Goal: Task Accomplishment & Management: Manage account settings

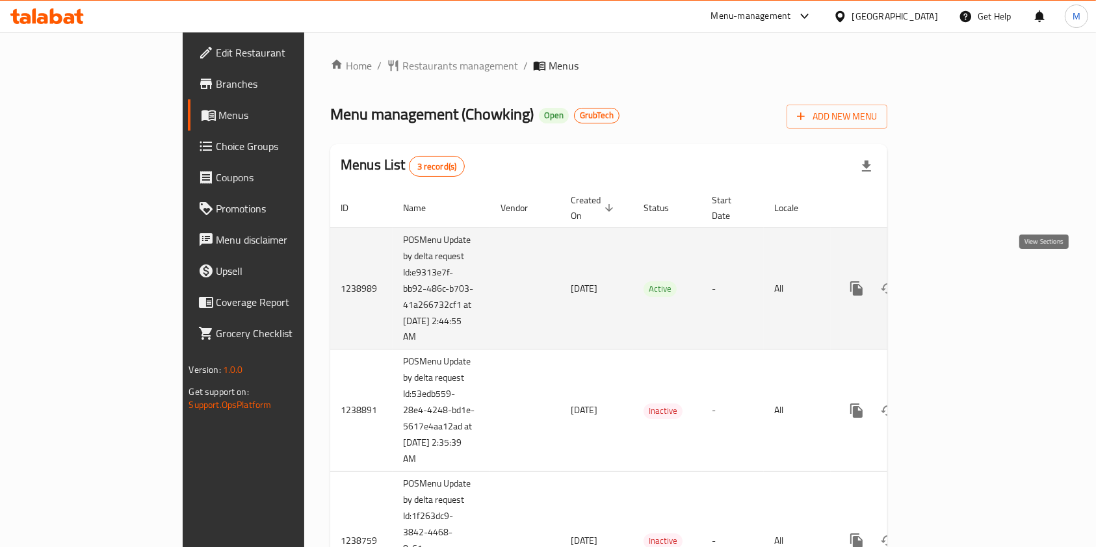
click at [966, 279] on link "enhanced table" at bounding box center [950, 288] width 31 height 31
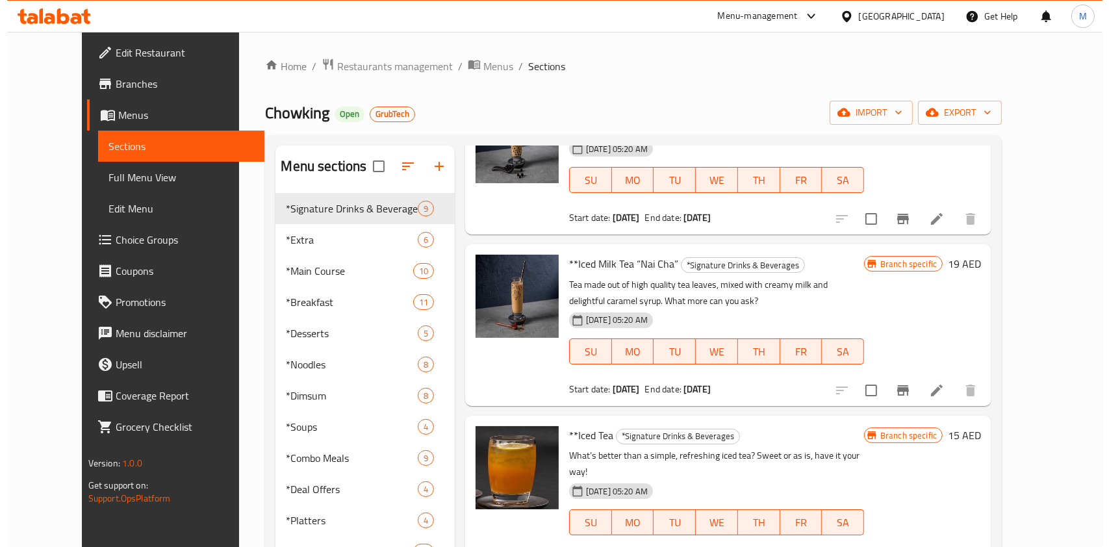
scroll to position [99, 0]
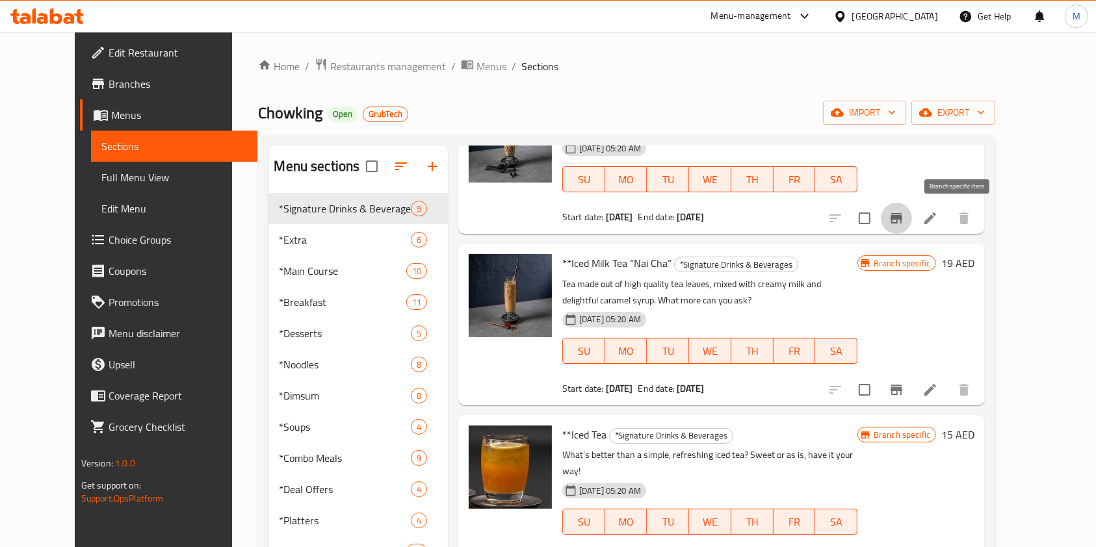
click at [904, 211] on icon "Branch-specific-item" at bounding box center [896, 219] width 16 height 16
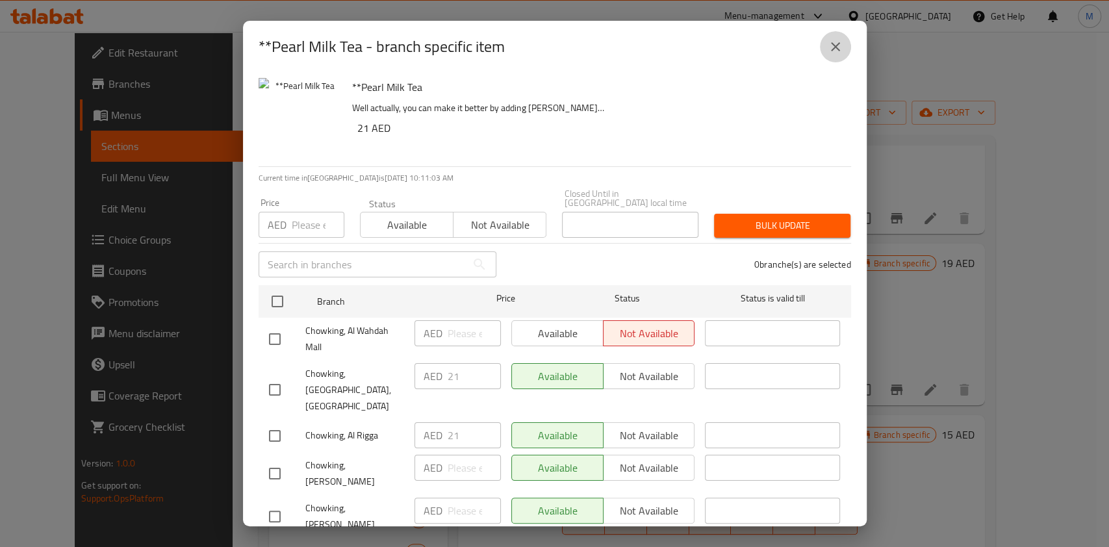
click at [836, 34] on button "close" at bounding box center [835, 46] width 31 height 31
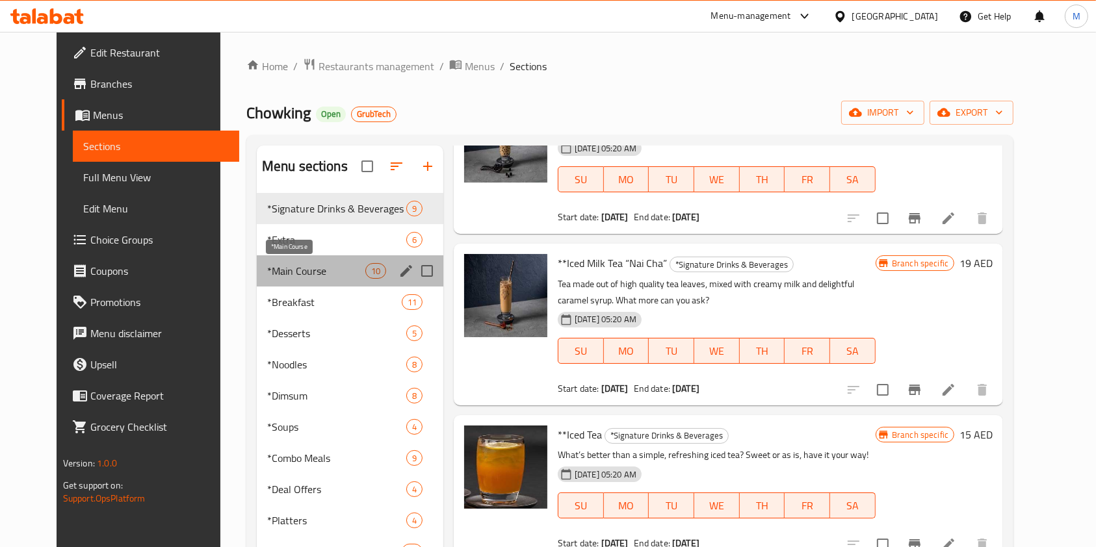
click at [267, 273] on span "*Main Course" at bounding box center [316, 271] width 98 height 16
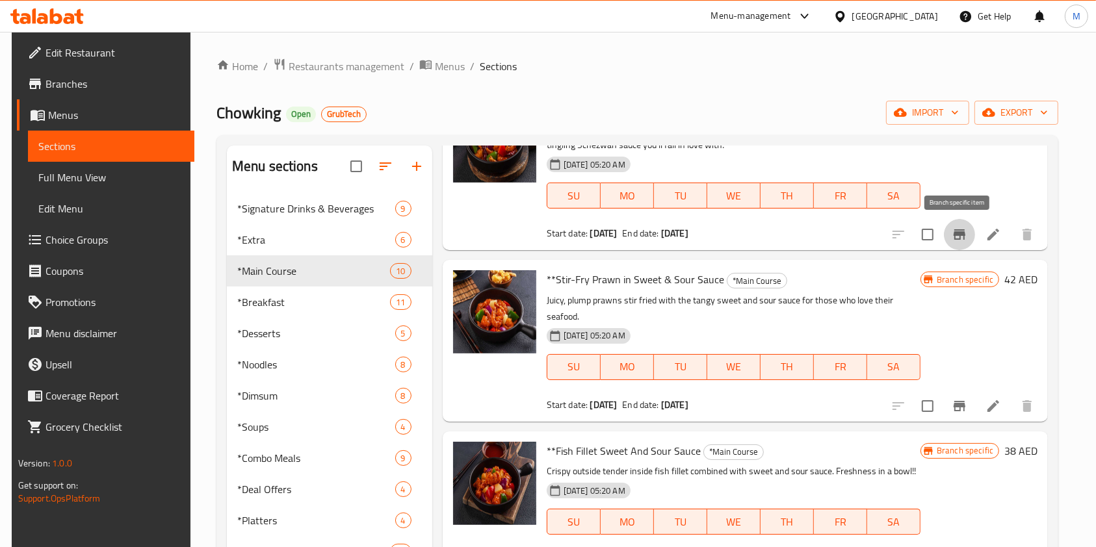
click at [946, 234] on button "Branch-specific-item" at bounding box center [959, 234] width 31 height 31
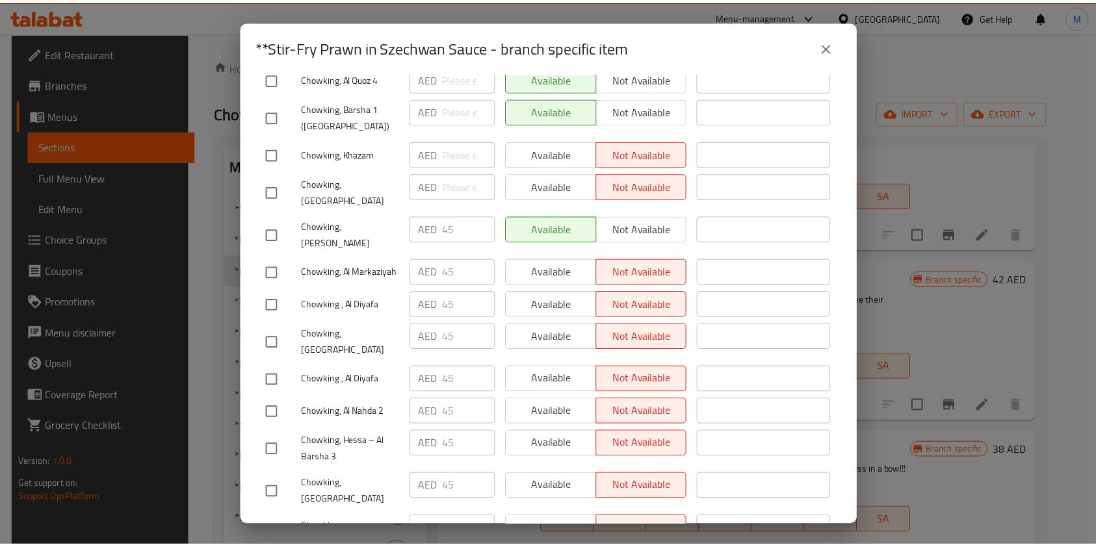
scroll to position [476, 0]
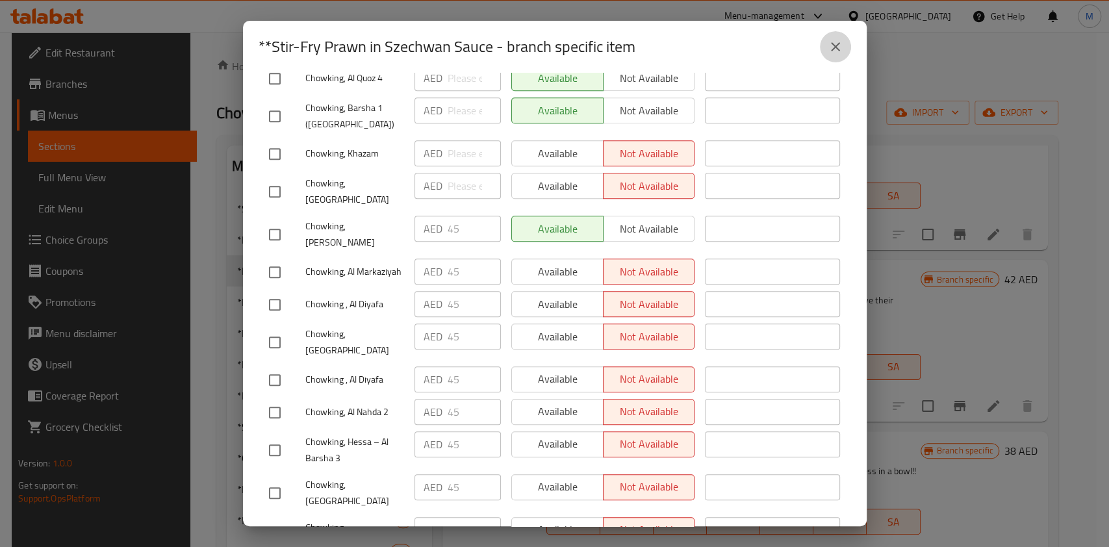
click at [831, 54] on icon "close" at bounding box center [836, 47] width 16 height 16
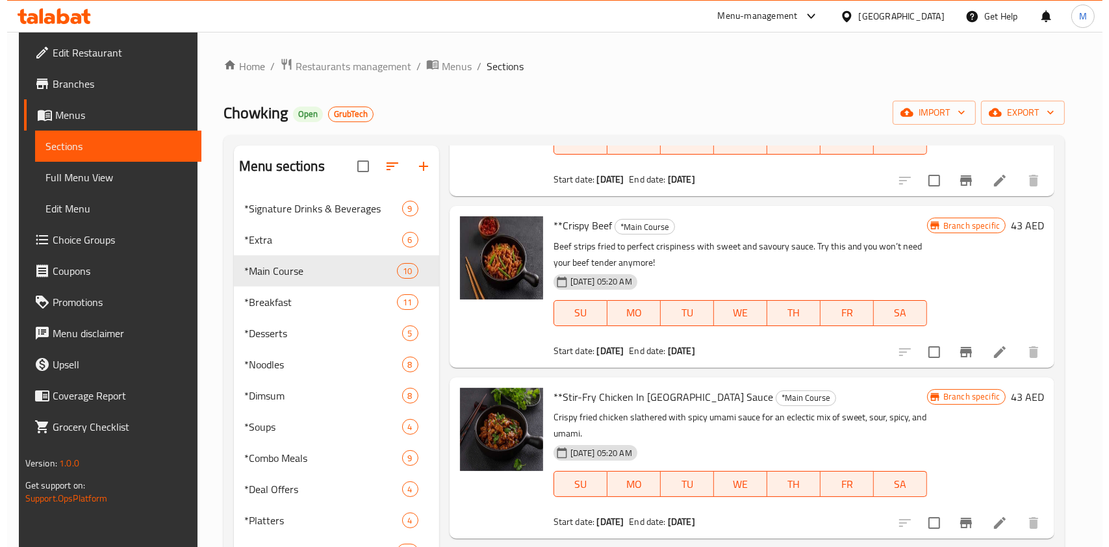
scroll to position [534, 0]
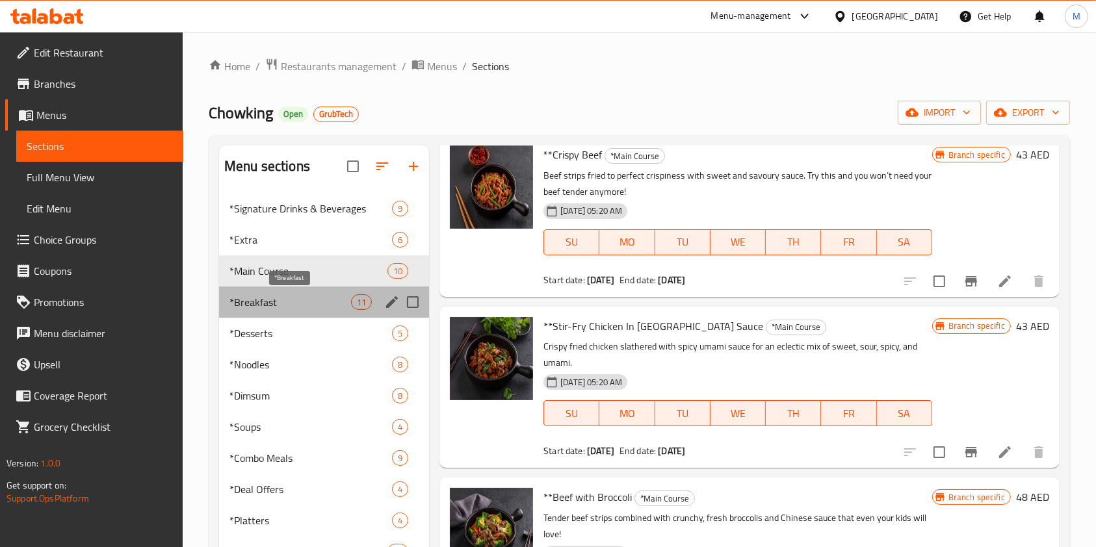
click at [276, 305] on span "*Breakfast" at bounding box center [290, 302] width 122 height 16
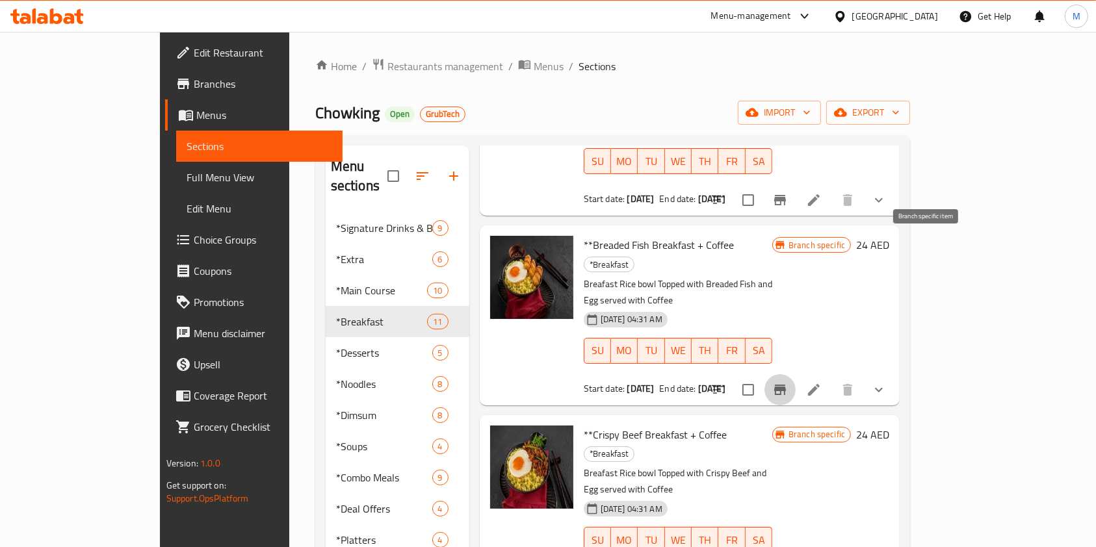
click at [788, 382] on icon "Branch-specific-item" at bounding box center [780, 390] width 16 height 16
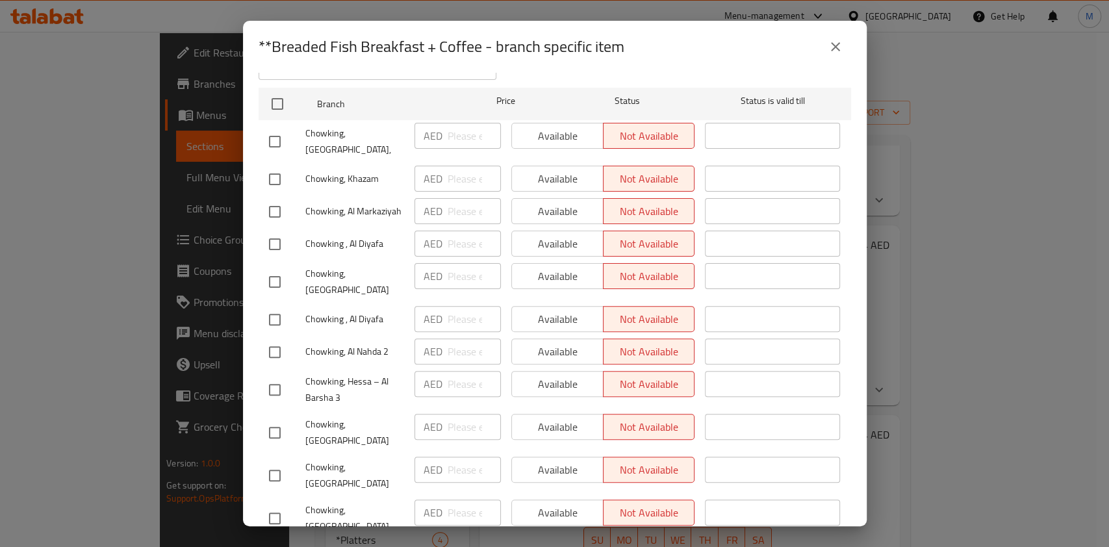
scroll to position [198, 0]
